Goal: Task Accomplishment & Management: Use online tool/utility

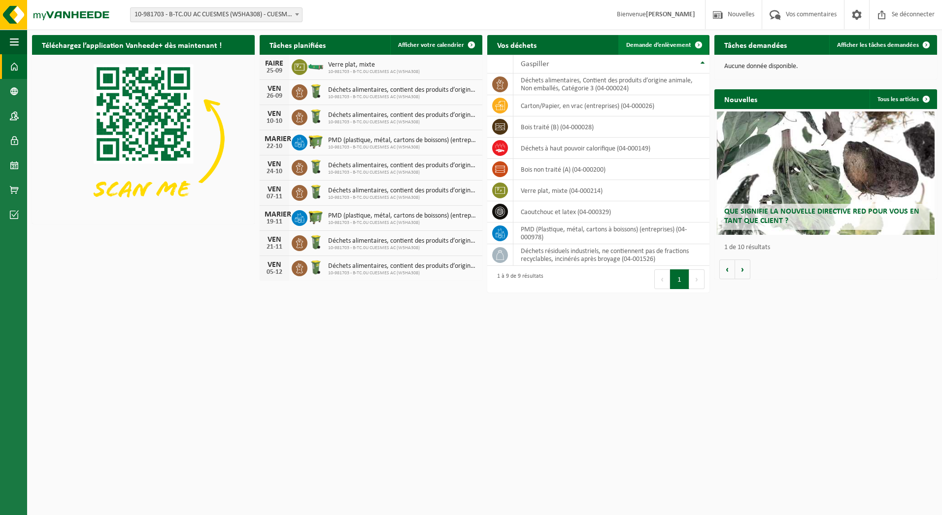
click at [668, 46] on span "Demande d’enlèvement" at bounding box center [658, 45] width 65 height 6
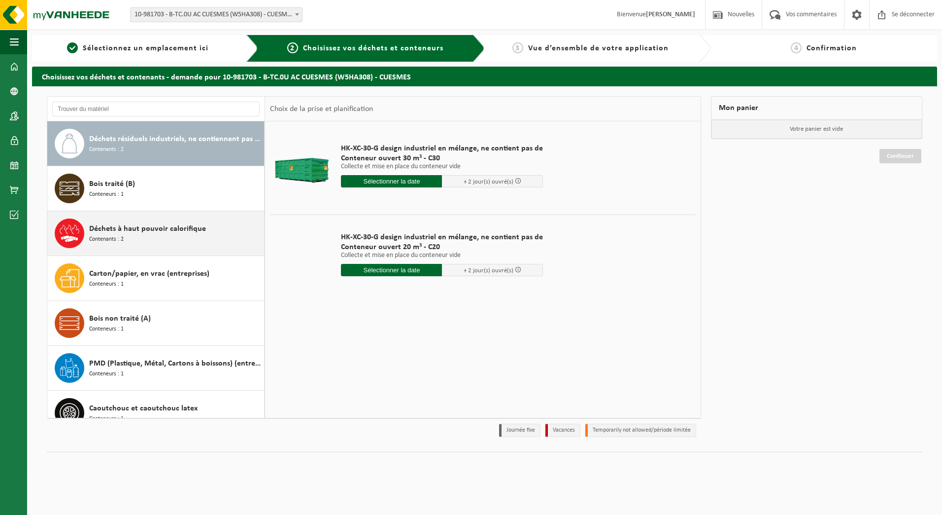
scroll to position [49, 0]
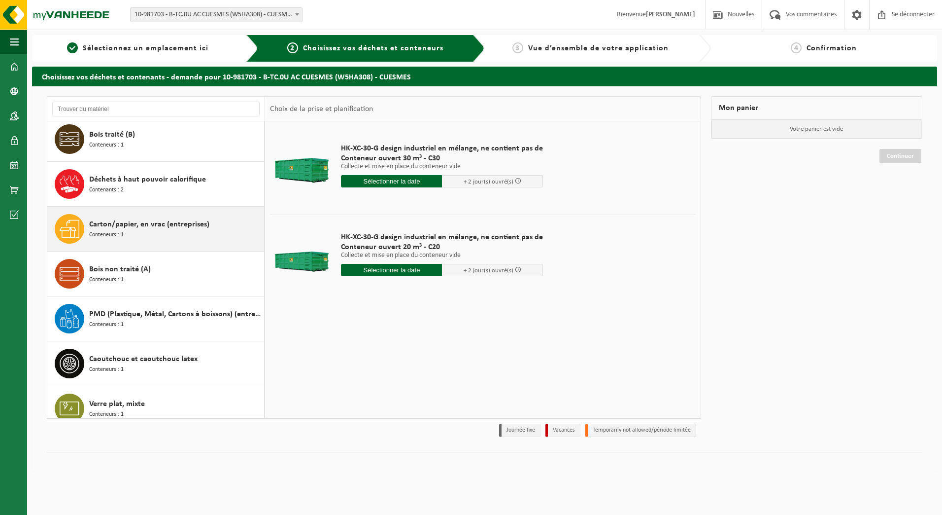
click at [153, 228] on span "Carton/papier, en vrac (entreprises)" at bounding box center [149, 224] width 120 height 12
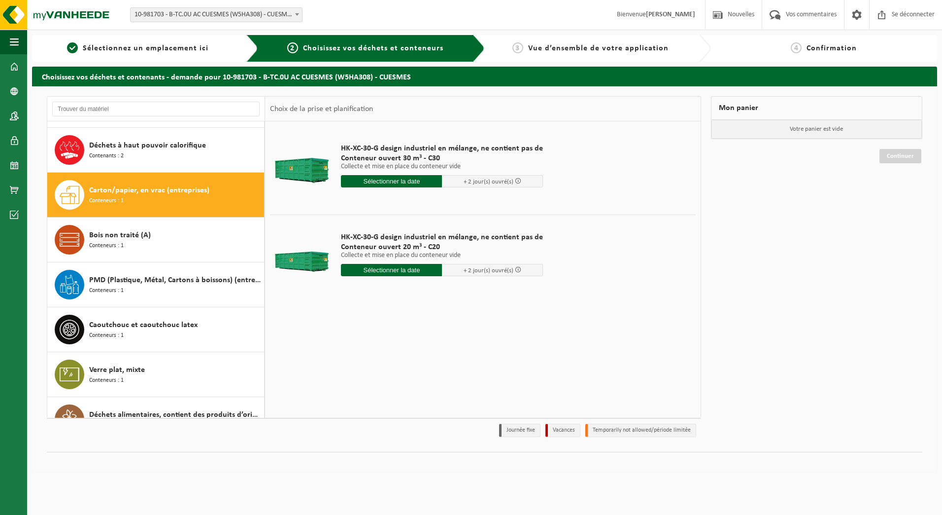
scroll to position [107, 0]
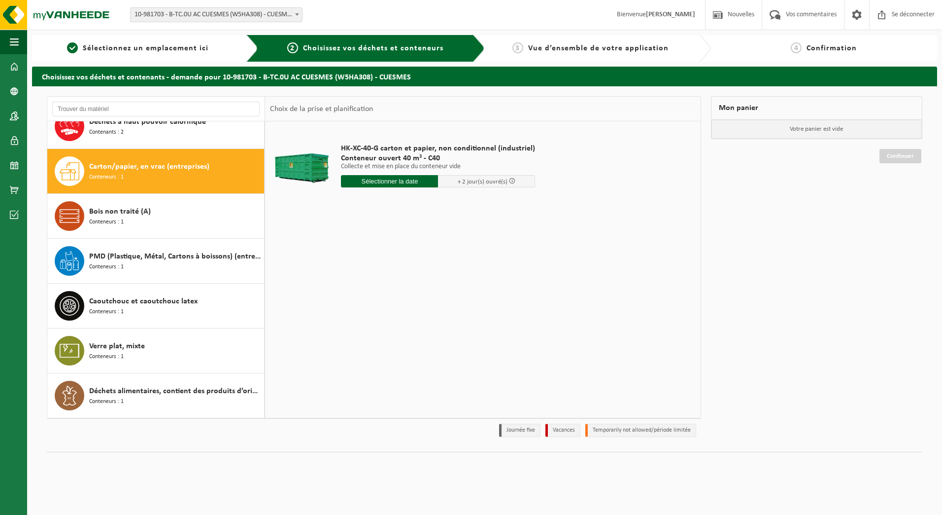
click at [410, 182] on input "text" at bounding box center [389, 181] width 97 height 12
click at [424, 285] on div "26" at bounding box center [434, 284] width 21 height 16
type input "Van 2025-09-26"
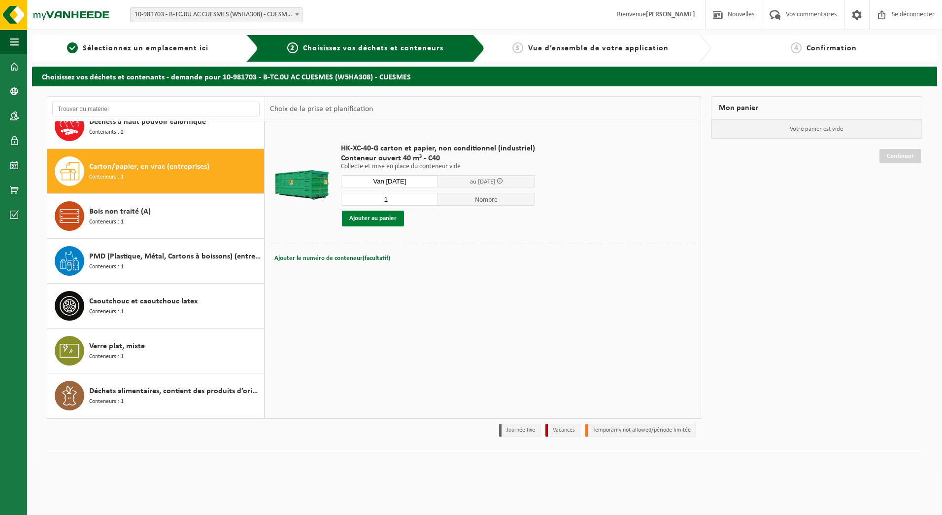
click at [376, 218] on button "Ajouter au panier" at bounding box center [373, 218] width 62 height 16
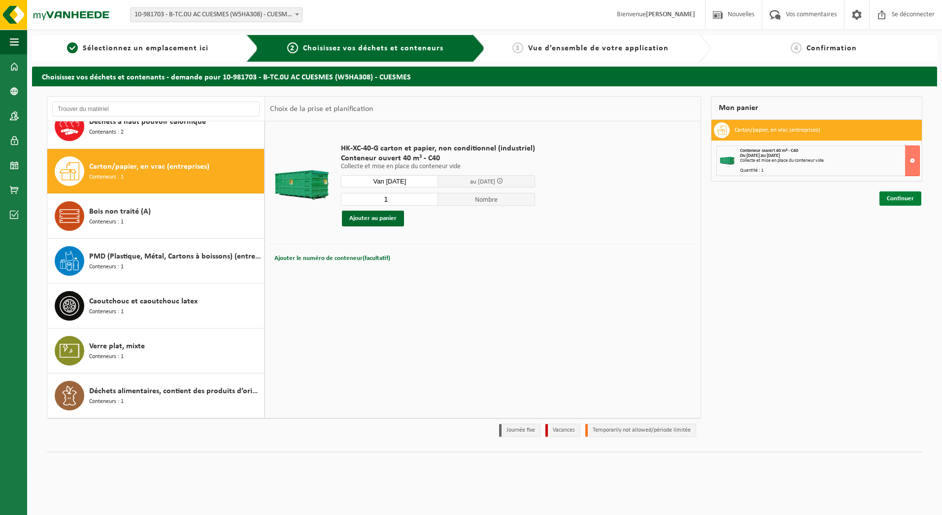
click at [890, 198] on link "Continuer" at bounding box center [901, 198] width 42 height 14
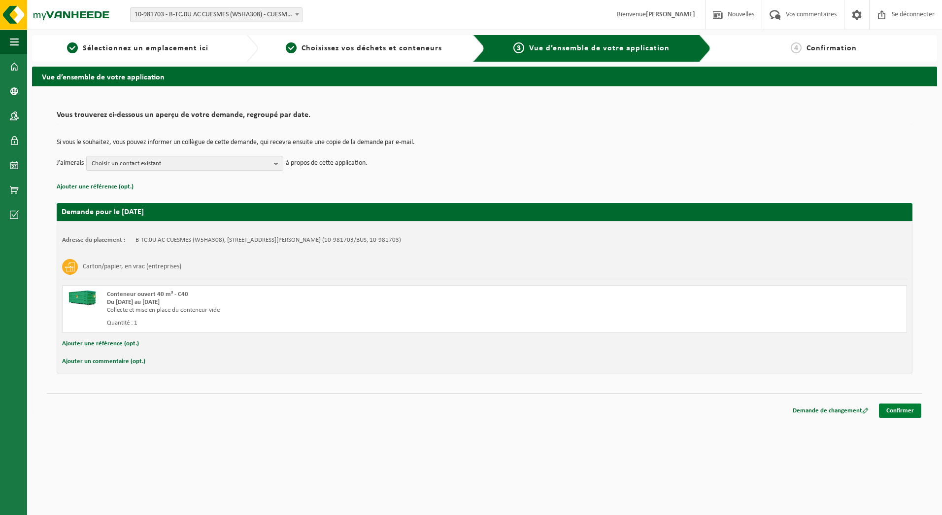
click at [892, 408] on link "Confirmer" at bounding box center [900, 410] width 42 height 14
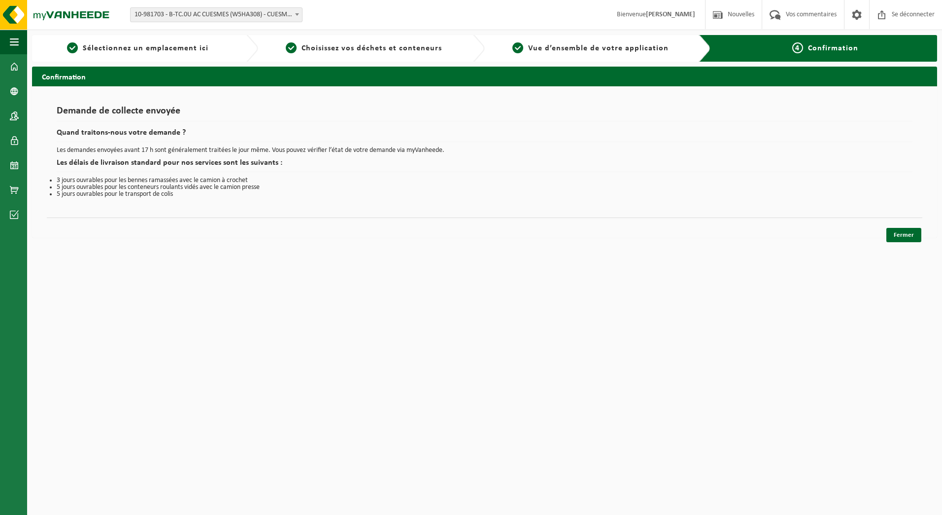
drag, startPoint x: 904, startPoint y: 233, endPoint x: 861, endPoint y: 234, distance: 42.9
click at [904, 233] on link "Fermer" at bounding box center [904, 235] width 35 height 14
